Goal: Transaction & Acquisition: Purchase product/service

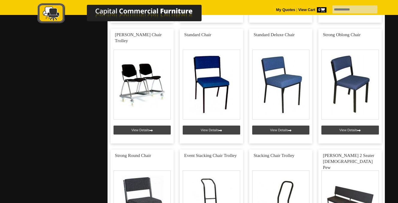
scroll to position [1798, 0]
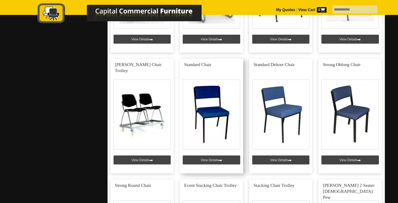
click at [215, 157] on link at bounding box center [212, 116] width 64 height 115
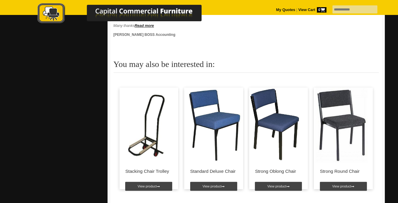
scroll to position [479, 0]
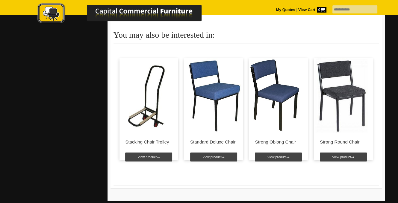
click at [345, 99] on img at bounding box center [341, 95] width 54 height 75
click at [344, 159] on link "View product" at bounding box center [343, 157] width 47 height 9
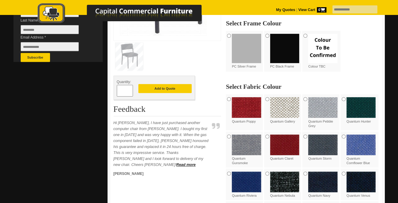
scroll to position [120, 0]
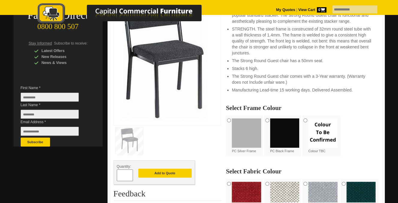
click at [244, 191] on img at bounding box center [246, 192] width 29 height 21
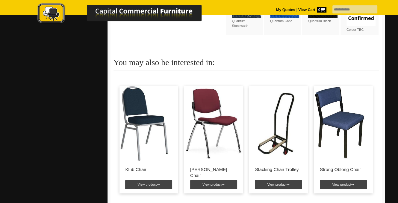
scroll to position [419, 0]
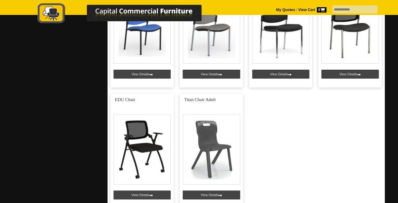
scroll to position [2127, 0]
